Goal: Task Accomplishment & Management: Use online tool/utility

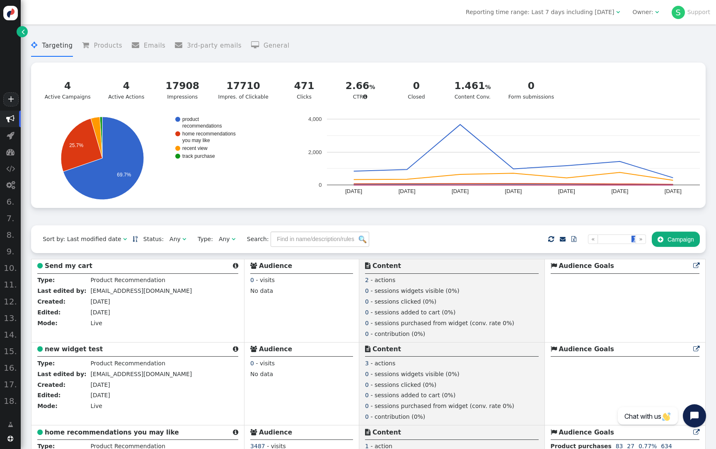
click at [647, 10] on div "Owner:" at bounding box center [643, 12] width 21 height 9
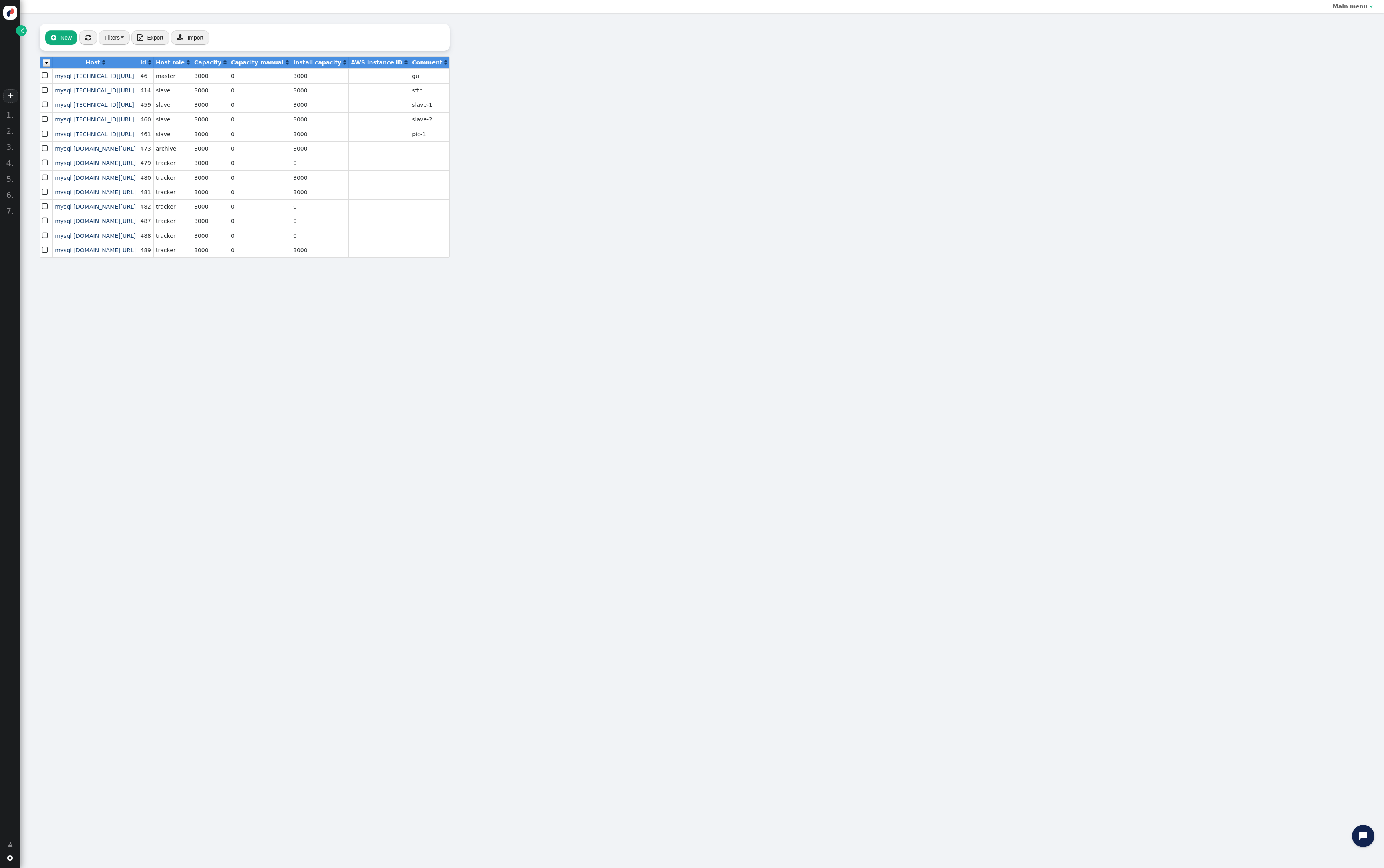
click at [21, 35] on span "" at bounding box center [22, 30] width 3 height 9
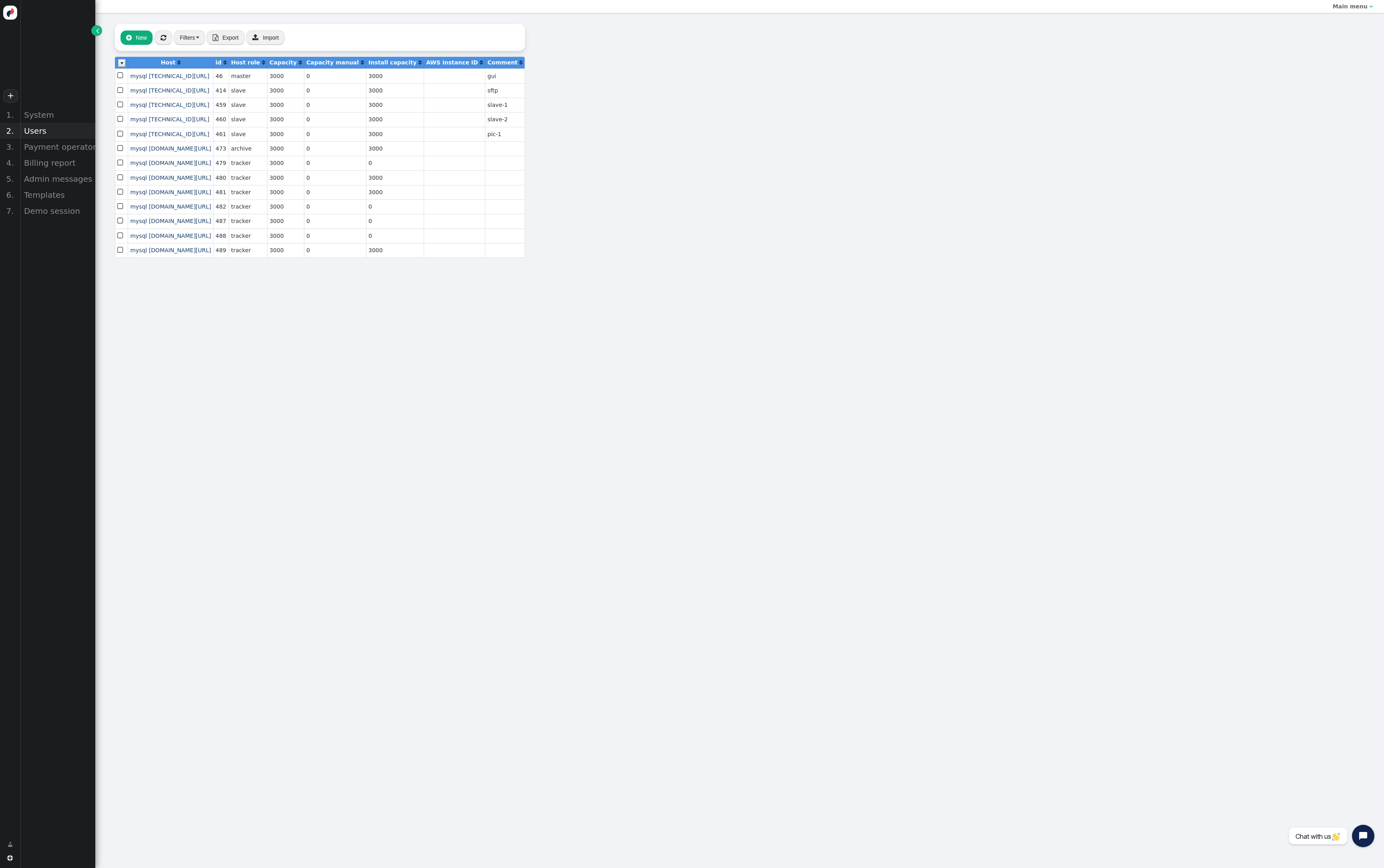
click at [77, 139] on div "Users" at bounding box center [58, 130] width 75 height 16
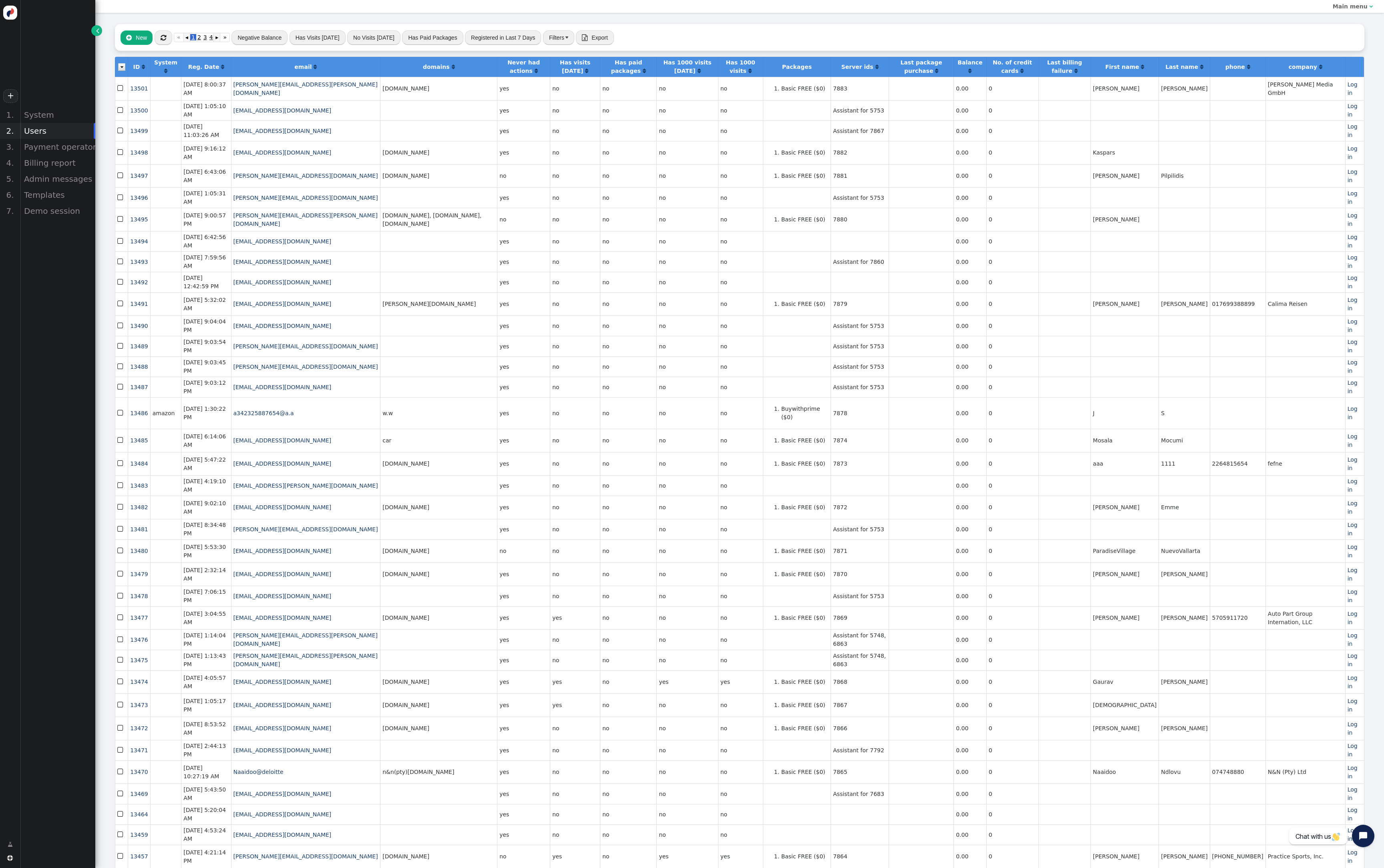
click at [496, 121] on td at bounding box center [438, 110] width 117 height 20
click at [96, 154] on div "3. Payment operators" at bounding box center [47, 147] width 96 height 16
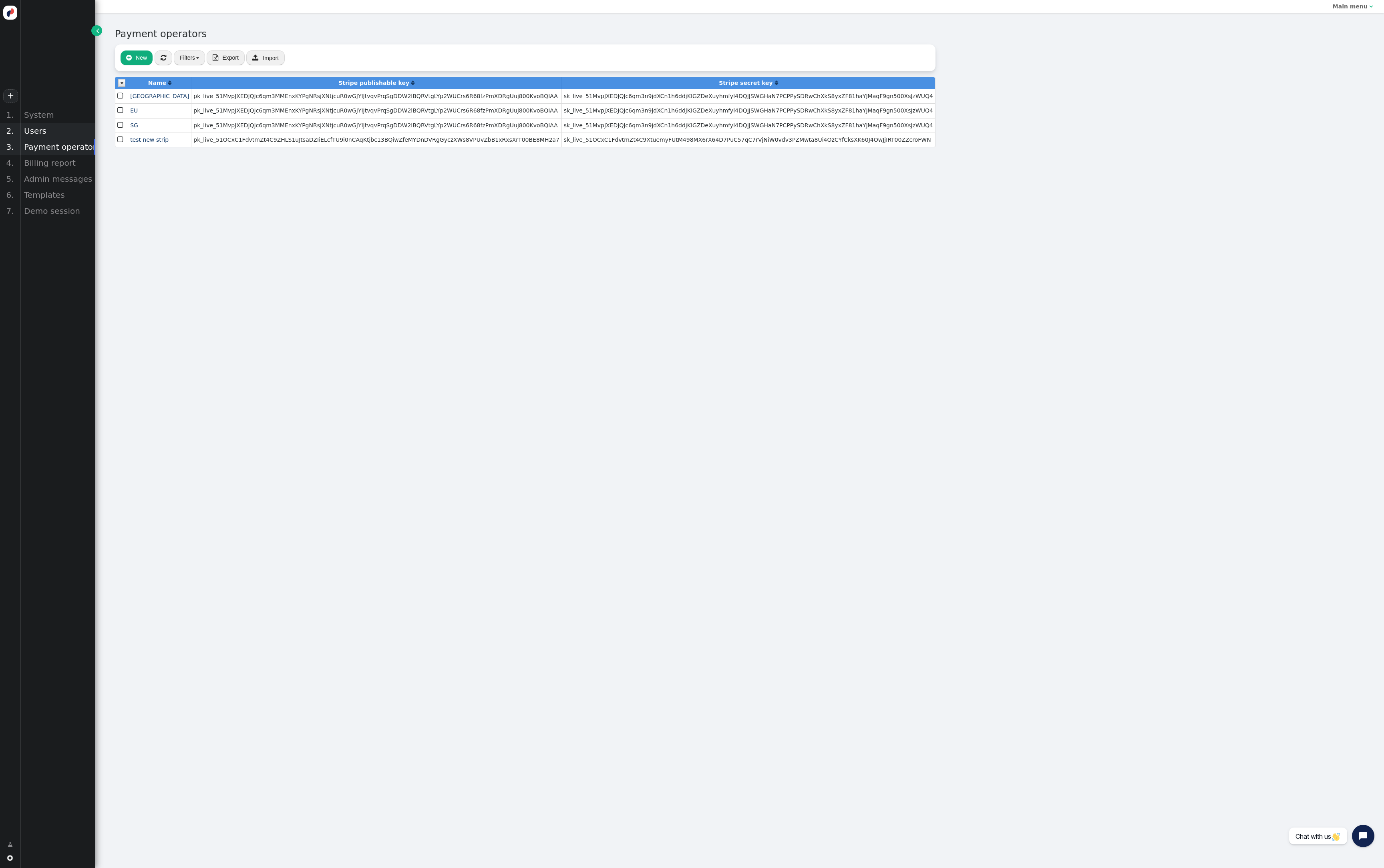
click at [70, 139] on div "Users" at bounding box center [58, 130] width 75 height 16
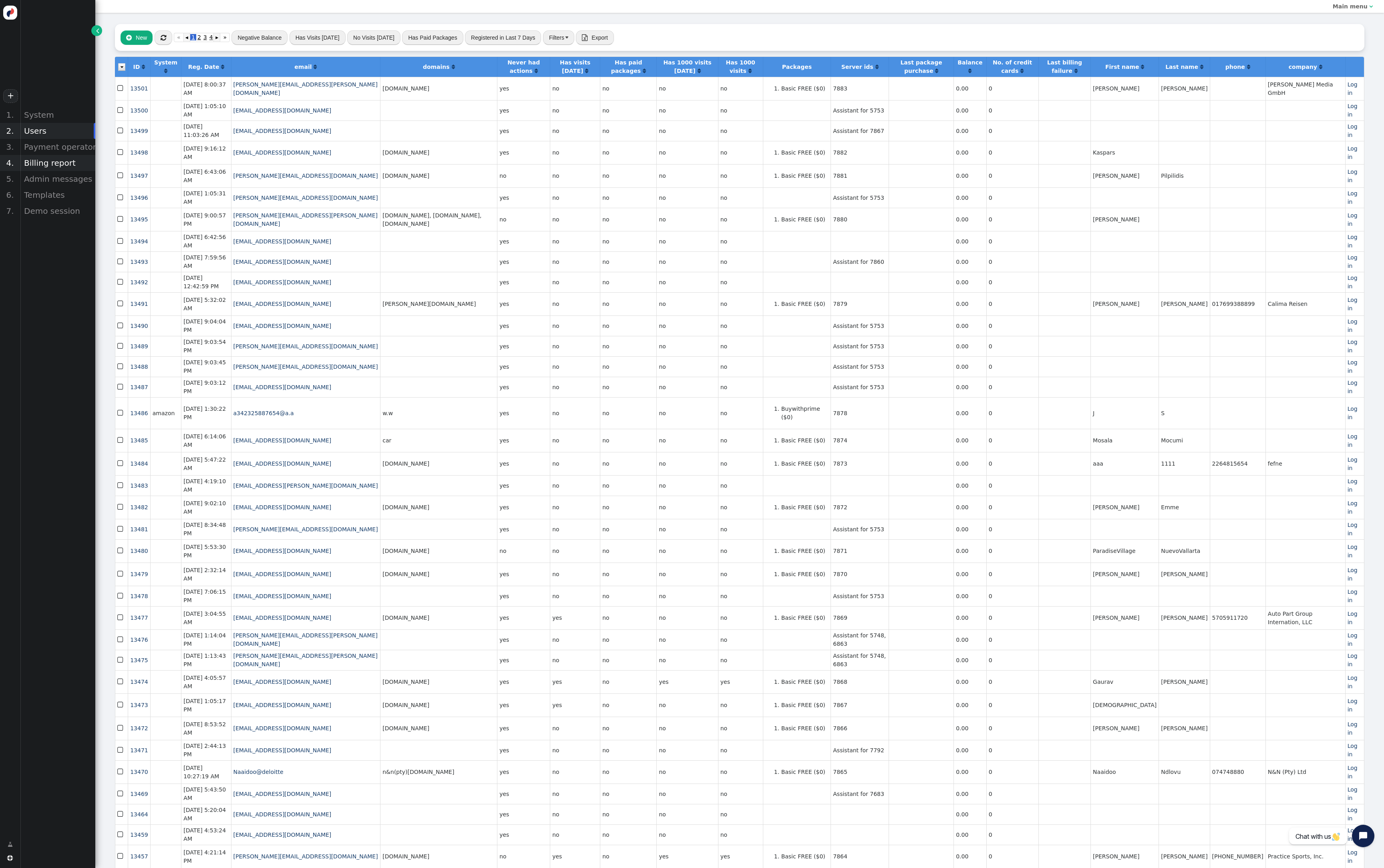
click at [89, 171] on div "Billing report" at bounding box center [58, 162] width 75 height 16
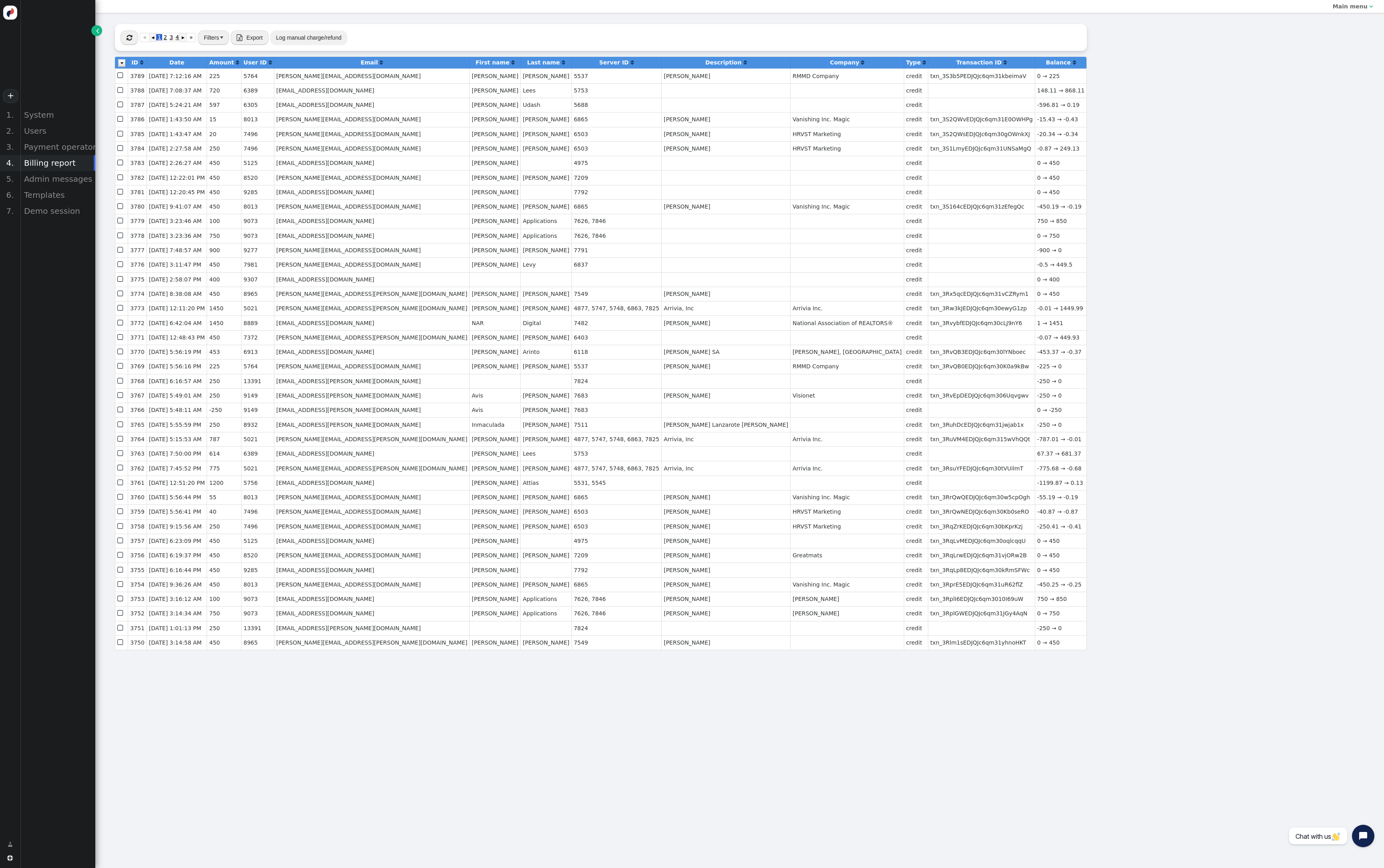
scroll to position [508, 0]
drag, startPoint x: 611, startPoint y: 742, endPoint x: 456, endPoint y: 742, distance: 155.0
click at [456, 475] on td "jared.kimball@arrivia.com" at bounding box center [372, 467] width 195 height 14
copy td "jared.kimball@arrivia.com"
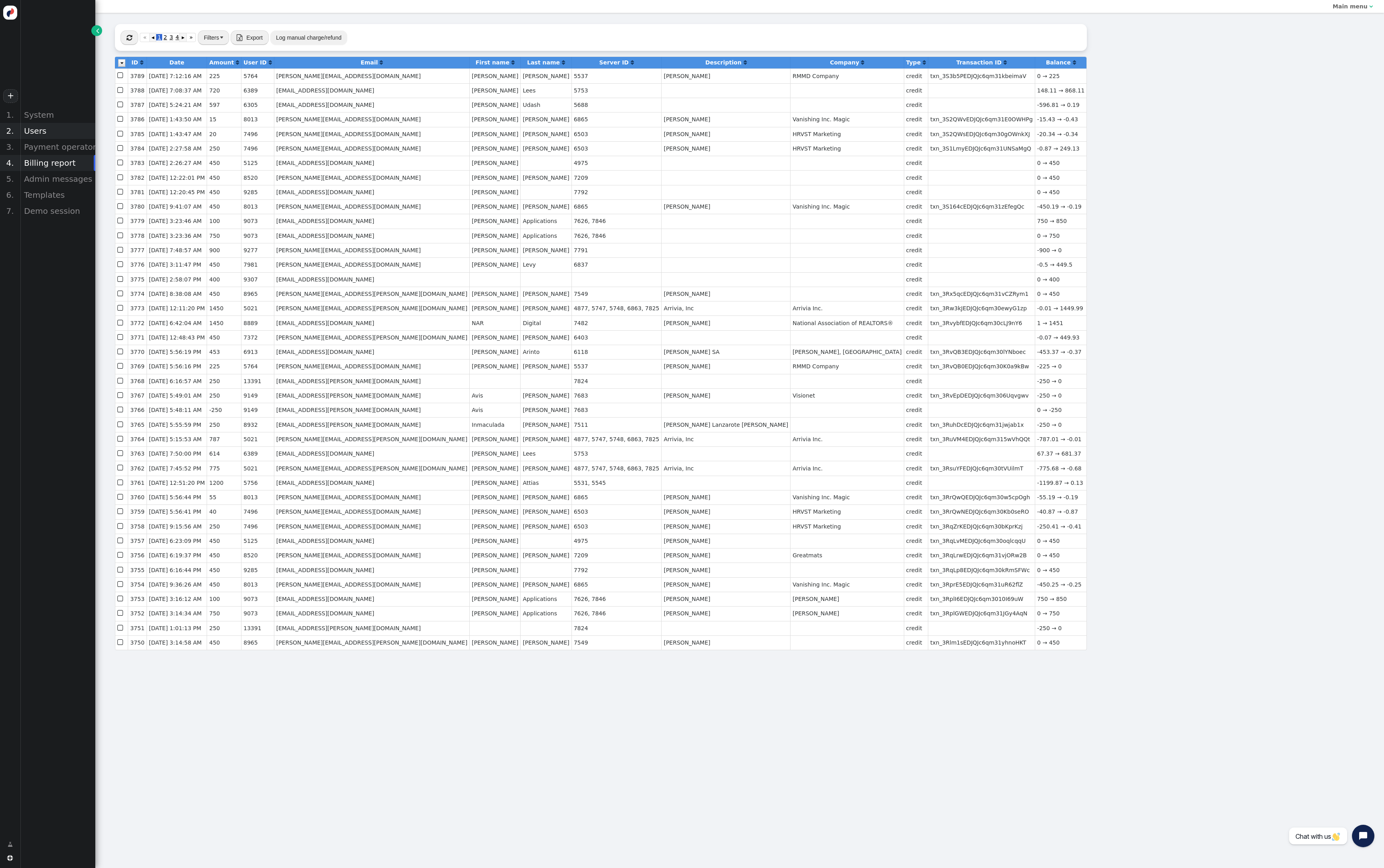
click at [96, 139] on div "Users" at bounding box center [58, 130] width 75 height 16
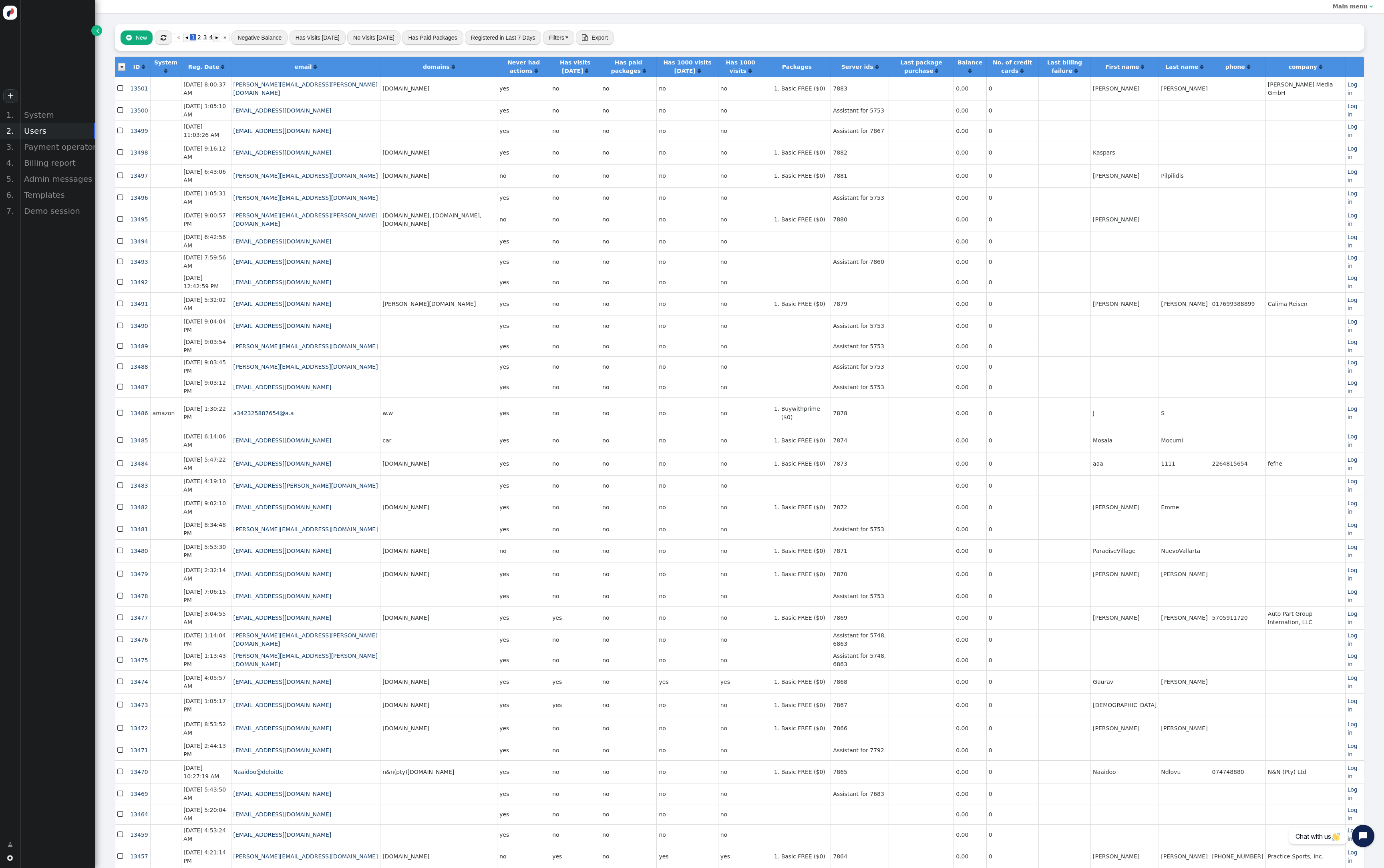
click at [574, 44] on button "Filters" at bounding box center [558, 38] width 31 height 14
click at [1013, 119] on span "ID " at bounding box center [1003, 111] width 23 height 14
click at [1128, 119] on input "text" at bounding box center [1086, 111] width 82 height 14
paste input "jared.kimball@arrivia.com"
type input "jared.kimball@arrivia.com"
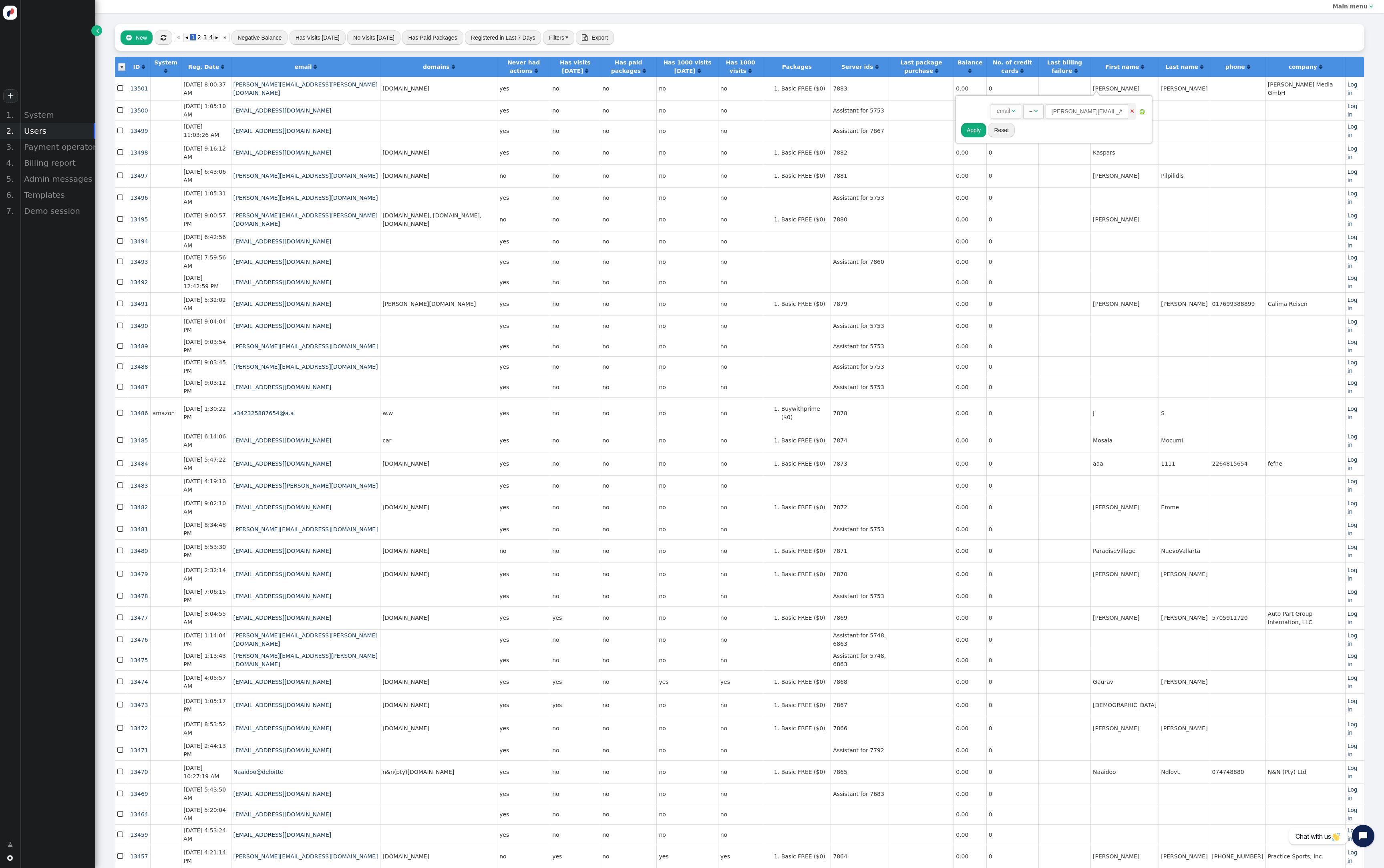
click at [977, 137] on button "Apply" at bounding box center [974, 129] width 25 height 14
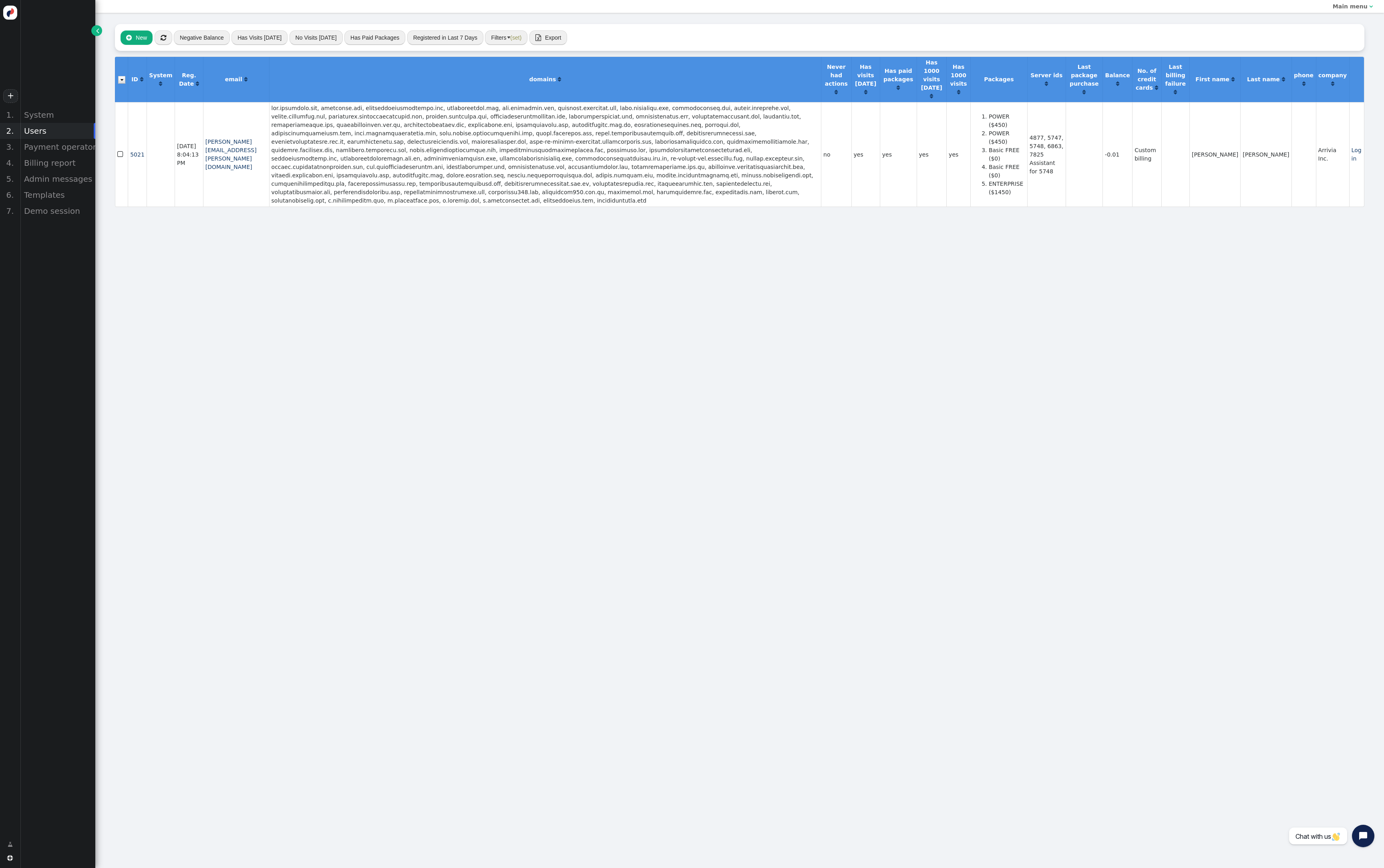
scroll to position [722, 81]
click at [1362, 161] on link "Log in" at bounding box center [1356, 154] width 10 height 14
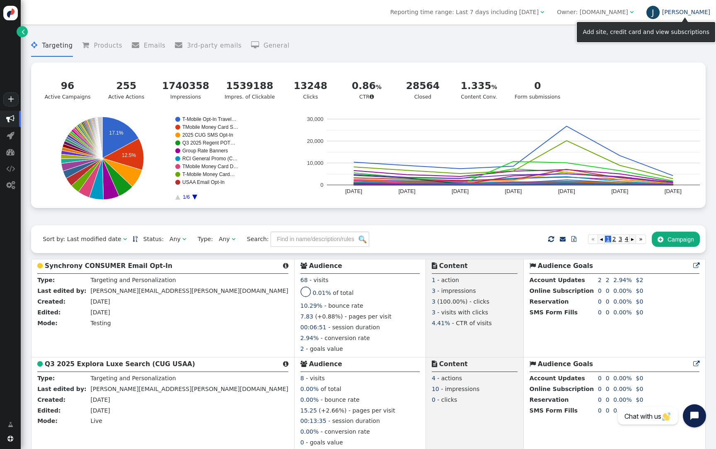
click at [660, 14] on div "J" at bounding box center [653, 12] width 13 height 13
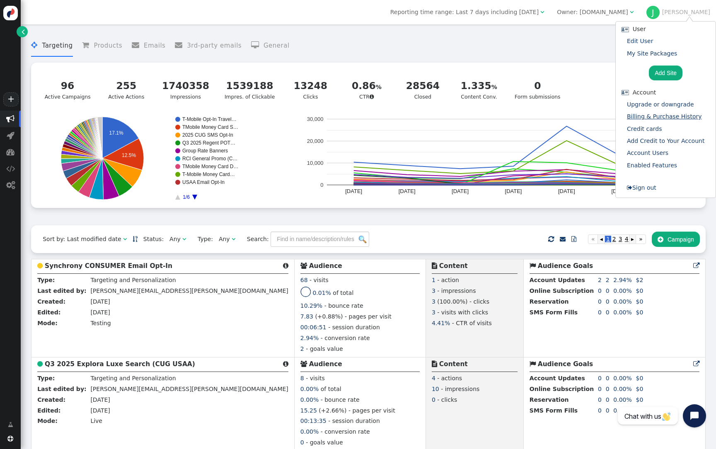
click at [658, 119] on link "Billing & Purchase History" at bounding box center [664, 116] width 75 height 7
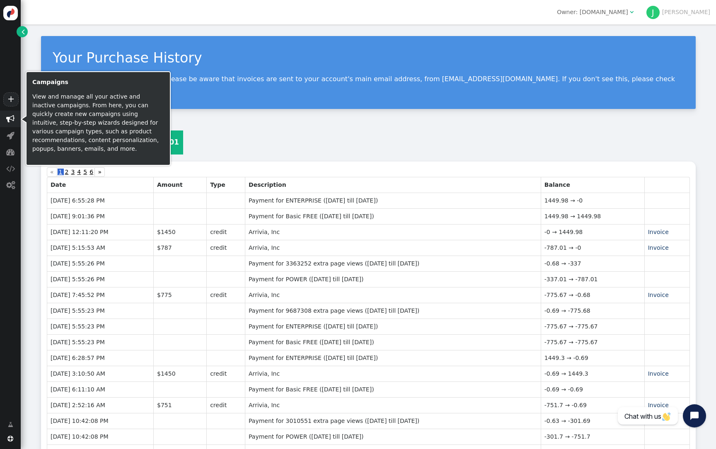
click at [12, 119] on span "" at bounding box center [10, 119] width 8 height 8
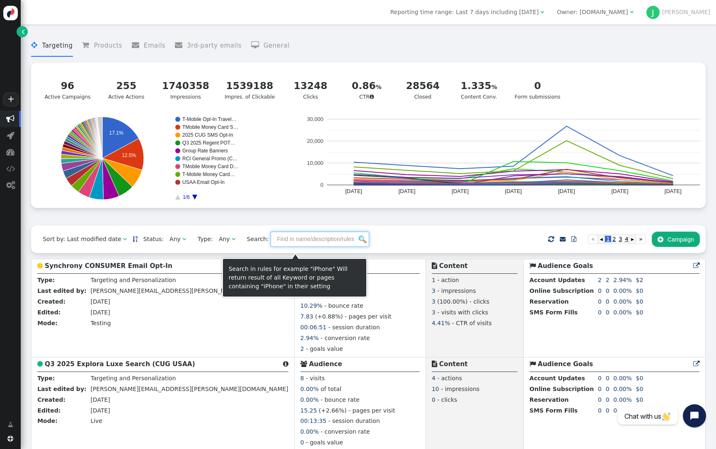
click at [284, 244] on input "text" at bounding box center [320, 239] width 99 height 15
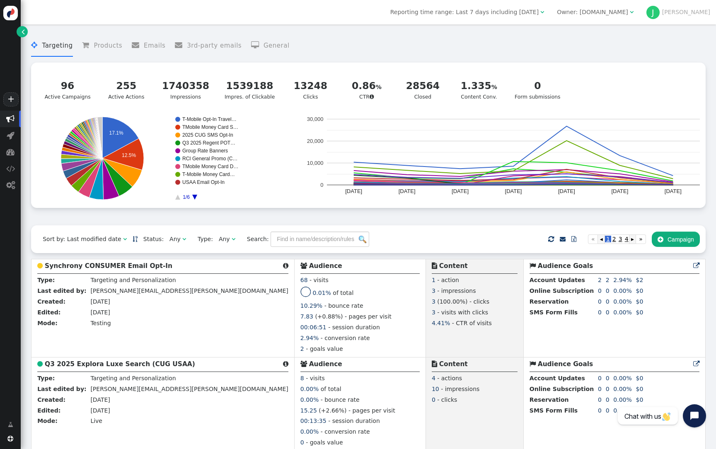
click at [413, 226] on div " Targeting  Products  Emails  3rd-party emails  General ? Active Campaigns…" at bounding box center [368, 127] width 675 height 197
click at [544, 12] on div "" at bounding box center [541, 12] width 5 height 9
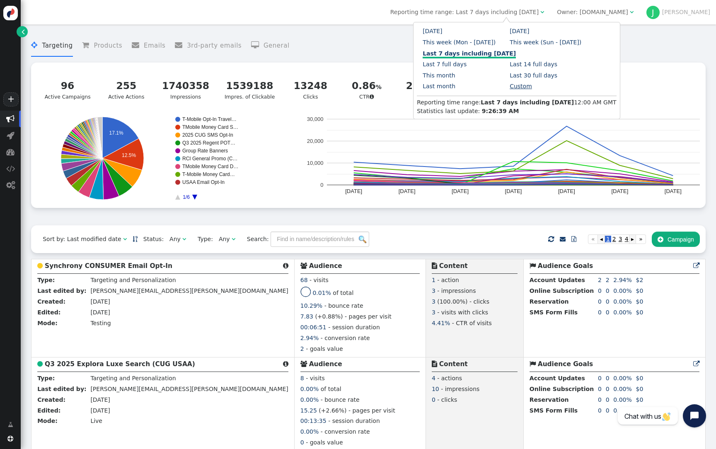
click at [517, 89] on link "Custom" at bounding box center [521, 86] width 22 height 7
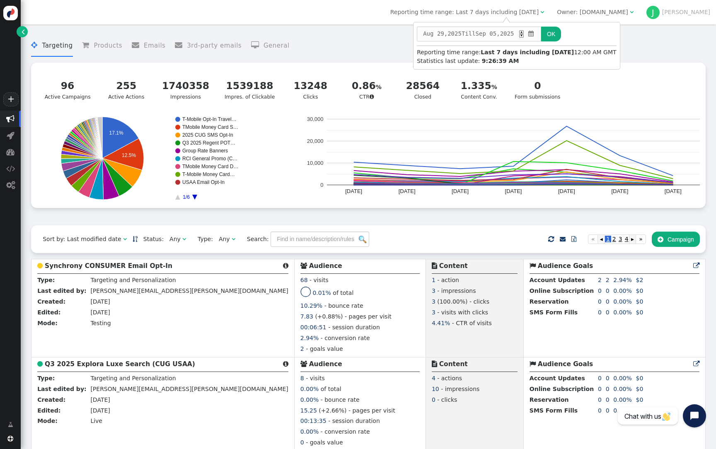
click at [536, 34] on span "" at bounding box center [532, 33] width 8 height 9
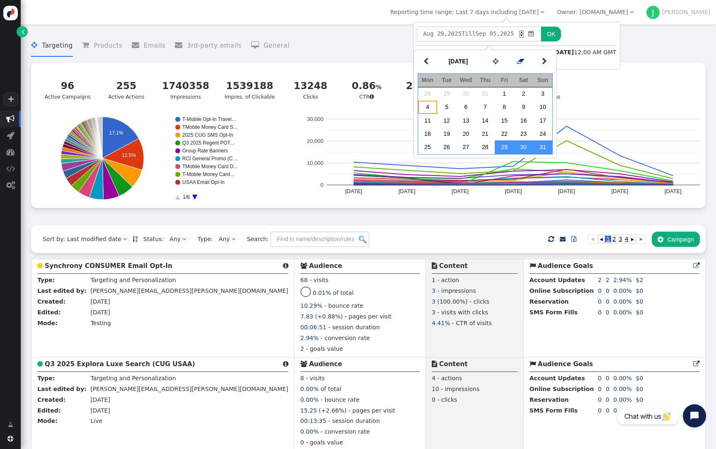
click at [428, 107] on td "4" at bounding box center [427, 107] width 19 height 13
click at [561, 36] on button "OK" at bounding box center [551, 34] width 20 height 15
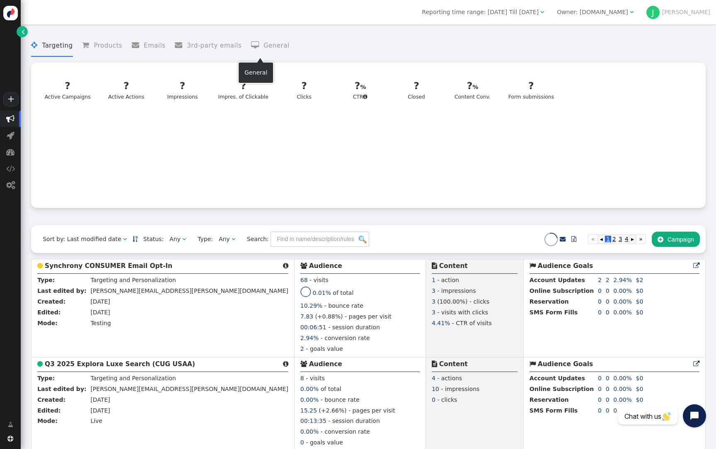
click at [267, 46] on li " General" at bounding box center [270, 46] width 39 height 22
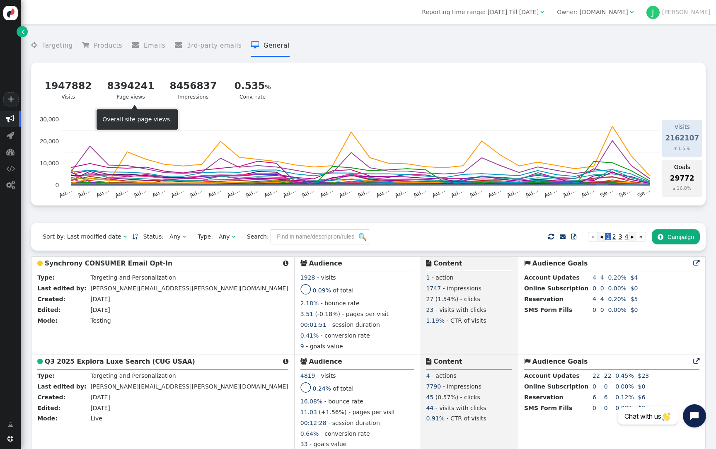
drag, startPoint x: 130, startPoint y: 91, endPoint x: 119, endPoint y: 90, distance: 10.8
click at [119, 90] on div "8394241" at bounding box center [130, 86] width 47 height 15
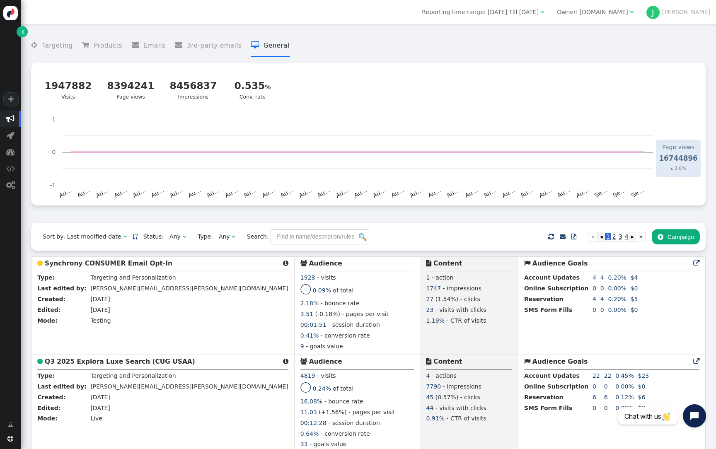
click at [544, 13] on div "" at bounding box center [541, 12] width 5 height 9
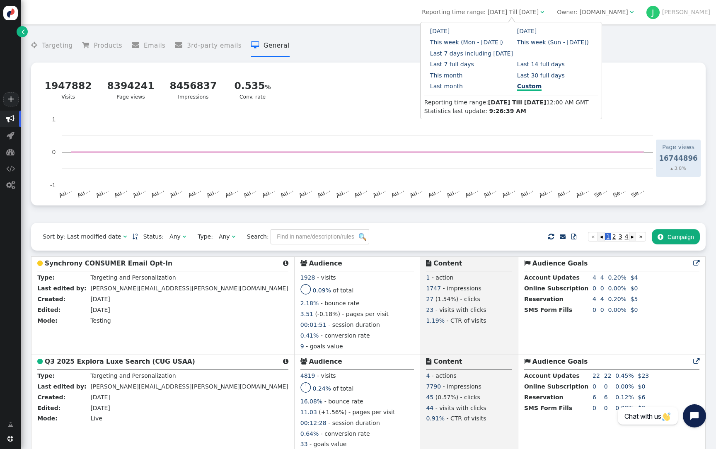
click at [517, 87] on link "Custom" at bounding box center [529, 87] width 24 height 8
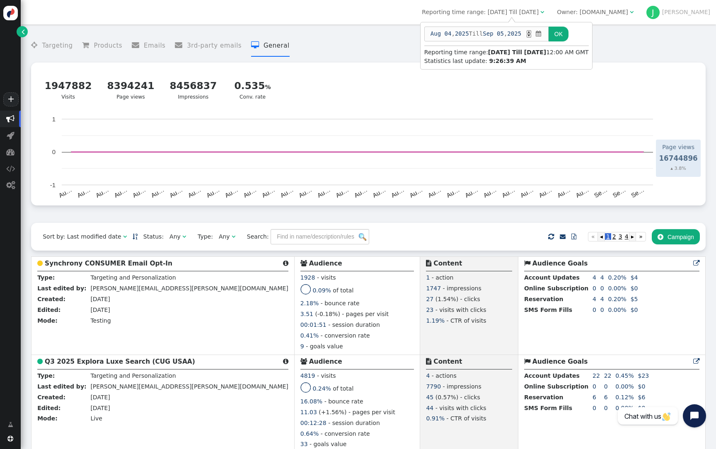
click at [543, 38] on span "" at bounding box center [539, 33] width 8 height 9
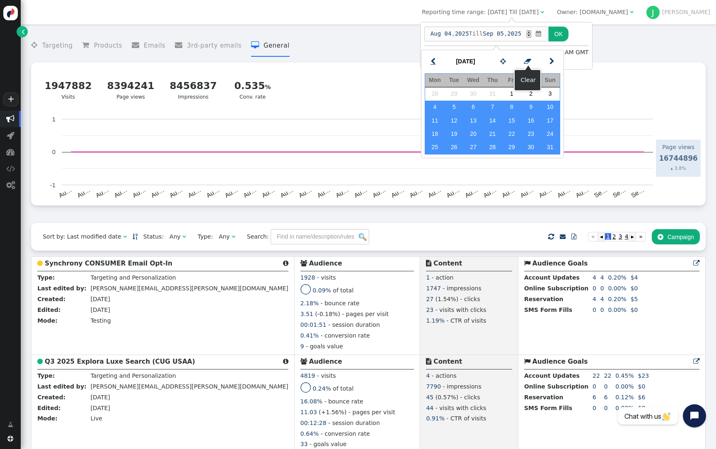
click at [433, 60] on span "" at bounding box center [433, 61] width 5 height 10
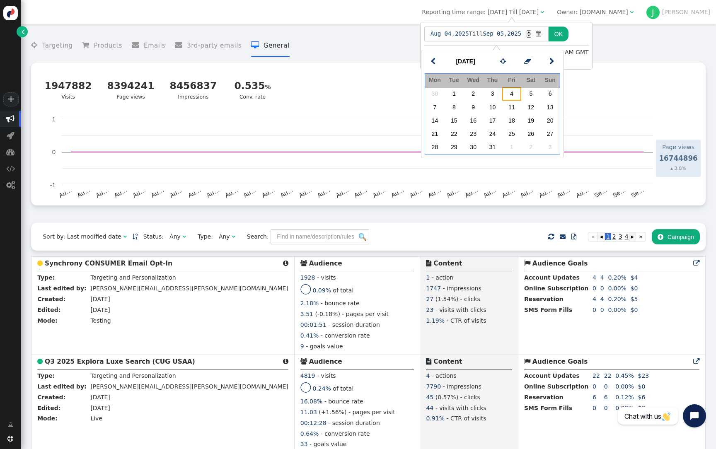
click at [514, 93] on td "4" at bounding box center [511, 93] width 19 height 13
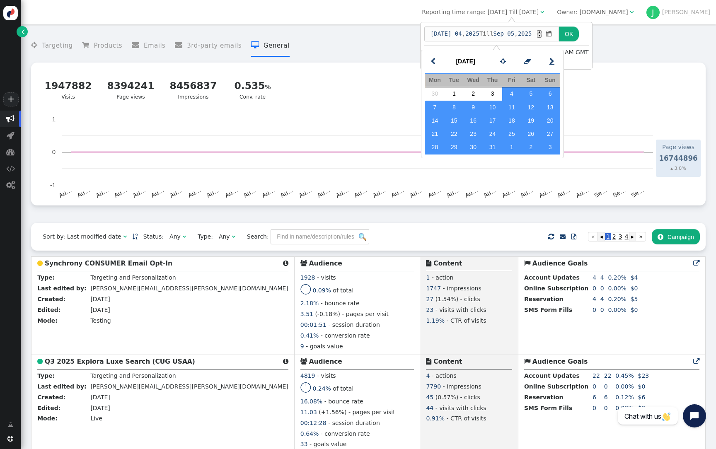
click at [555, 66] on link "" at bounding box center [552, 61] width 17 height 15
click at [435, 107] on td "4" at bounding box center [434, 107] width 19 height 13
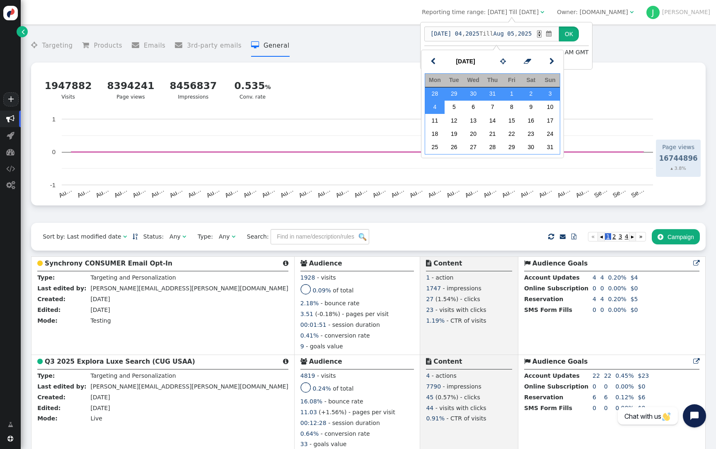
click at [575, 34] on button "OK" at bounding box center [569, 34] width 20 height 15
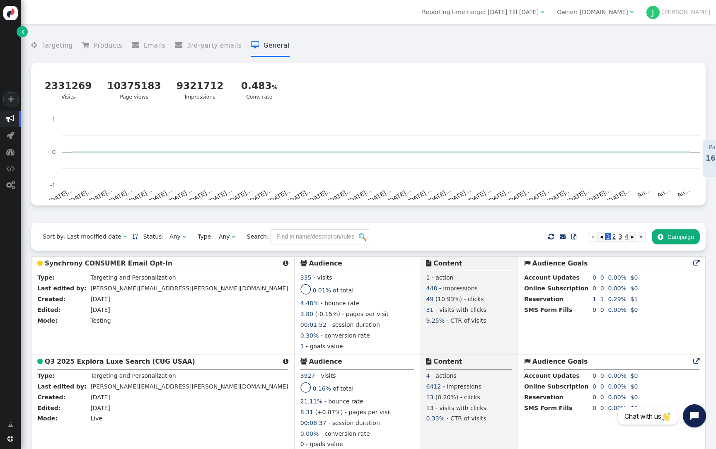
click at [628, 16] on div "Owner: [DOMAIN_NAME]" at bounding box center [592, 12] width 71 height 9
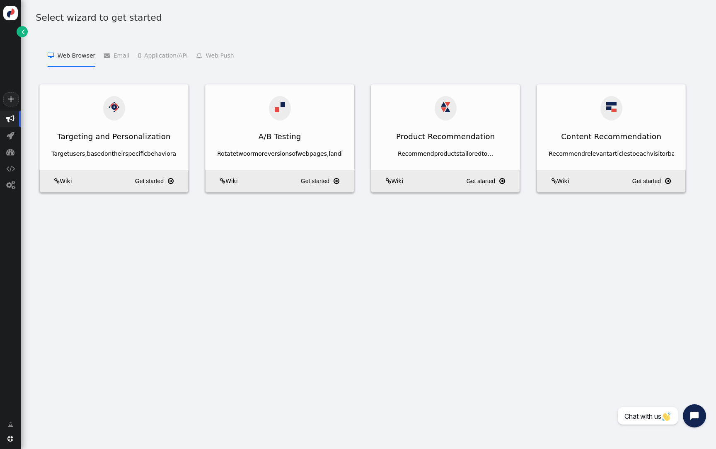
click at [22, 32] on span "" at bounding box center [23, 31] width 3 height 9
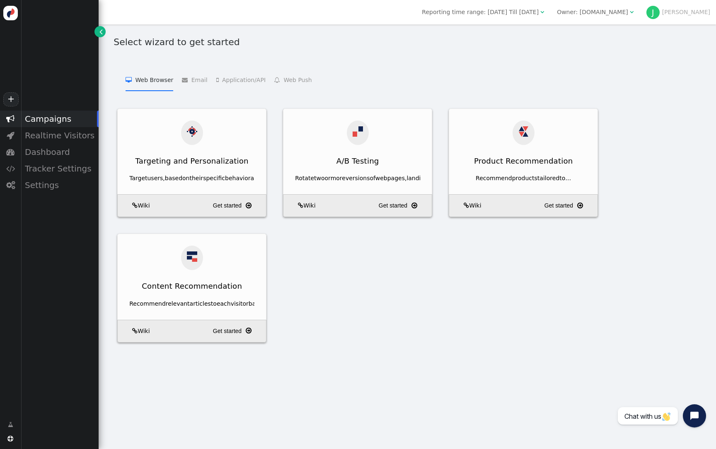
click at [627, 15] on div "Owner: vacationowners.net" at bounding box center [592, 12] width 71 height 9
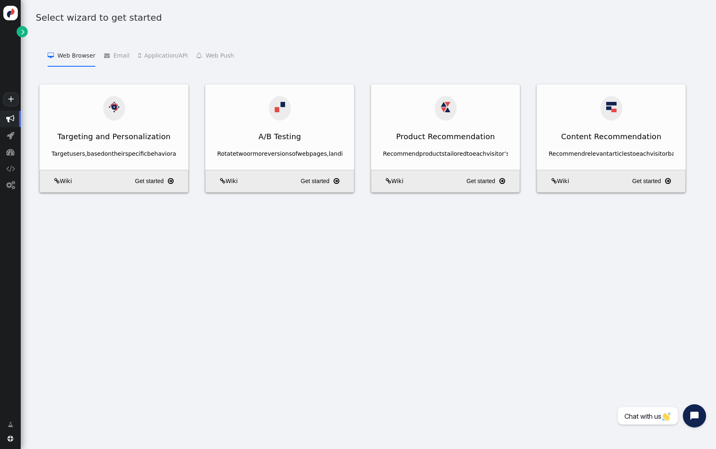
click at [20, 36] on link "" at bounding box center [22, 31] width 11 height 11
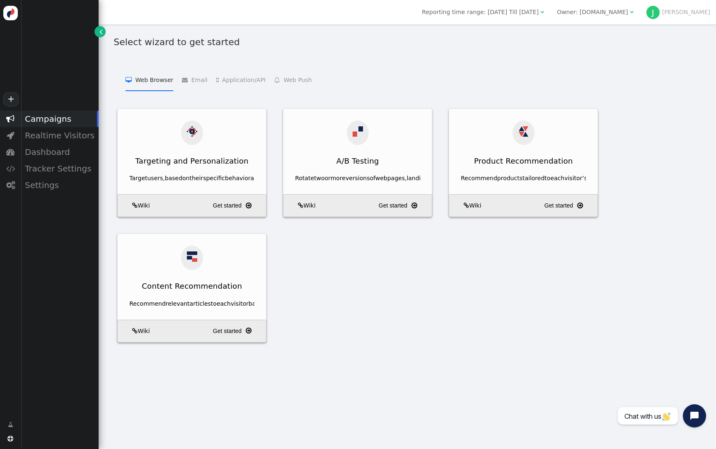
click at [628, 15] on div "Owner: vacationowners.net" at bounding box center [592, 12] width 71 height 9
